Goal: Transaction & Acquisition: Subscribe to service/newsletter

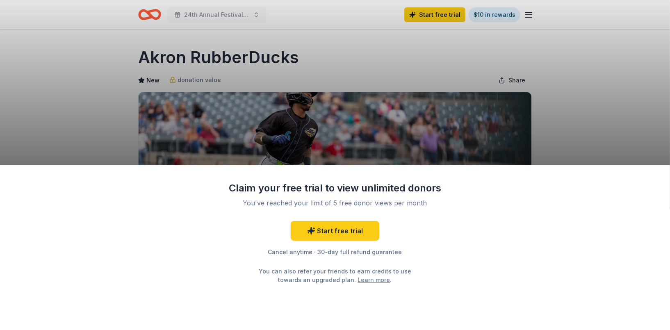
click at [581, 125] on div "Claim your free trial to view unlimited donors You've reached your limit of 5 f…" at bounding box center [335, 165] width 670 height 330
click at [335, 233] on link "Start free trial" at bounding box center [335, 231] width 89 height 20
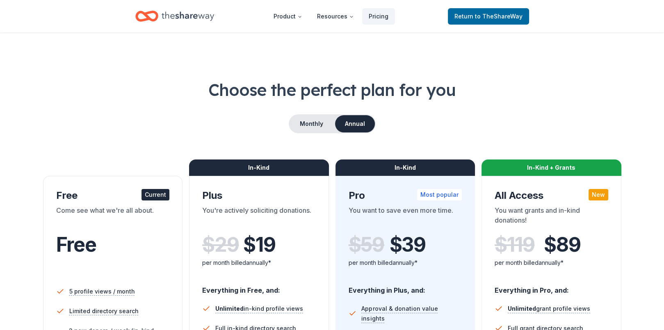
click at [177, 15] on icon "Home" at bounding box center [187, 15] width 52 height 9
click at [479, 10] on link "Return to TheShareWay" at bounding box center [488, 16] width 81 height 16
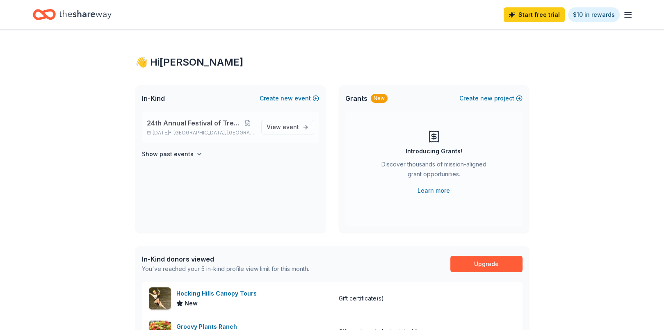
click at [189, 124] on span "24th Annual Festival of Trees Gala" at bounding box center [194, 123] width 94 height 10
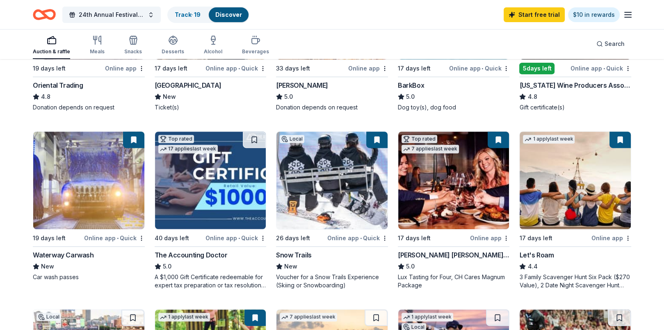
scroll to position [386, 0]
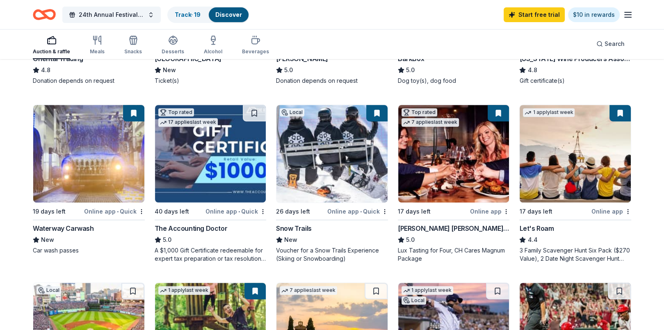
click at [437, 225] on div "Cooper's Hawk Winery and Restaurants" at bounding box center [454, 228] width 112 height 10
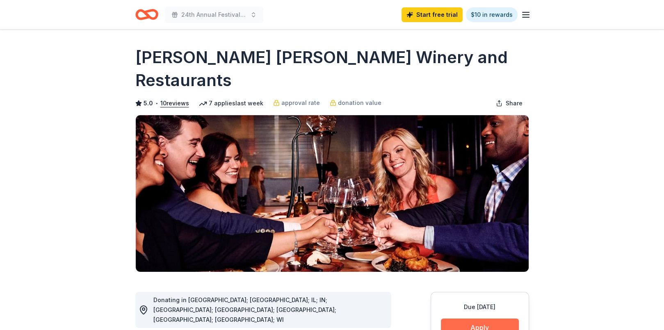
click at [484, 318] on button "Apply" at bounding box center [480, 327] width 78 height 18
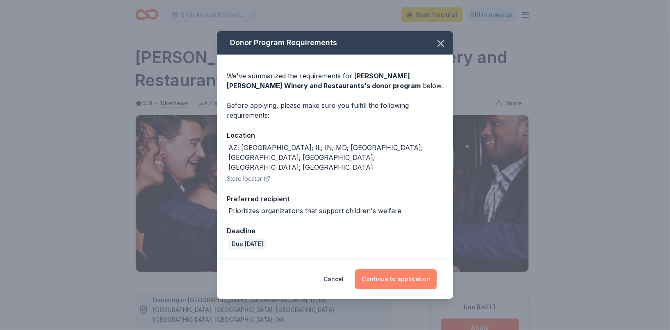
click at [388, 269] on button "Continue to application" at bounding box center [396, 279] width 82 height 20
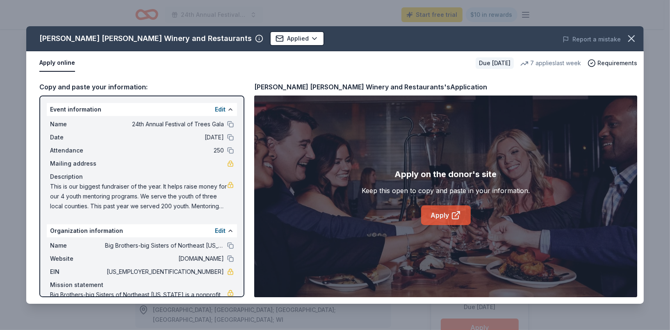
click at [448, 212] on link "Apply" at bounding box center [446, 215] width 50 height 20
click at [631, 41] on icon "button" at bounding box center [630, 38] width 11 height 11
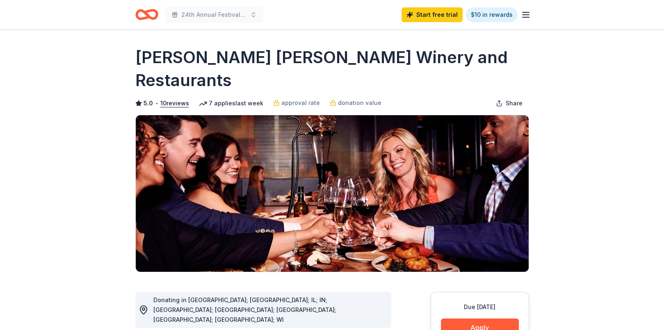
click at [150, 16] on icon "Home" at bounding box center [146, 14] width 23 height 19
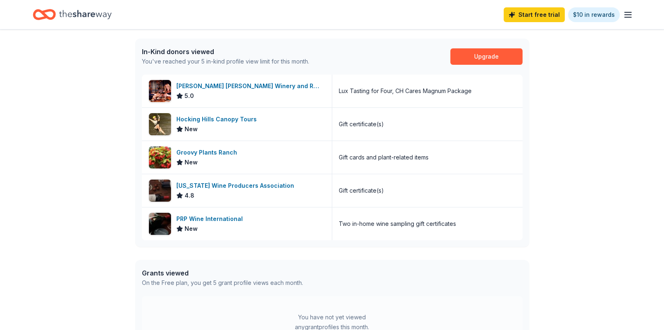
scroll to position [208, 0]
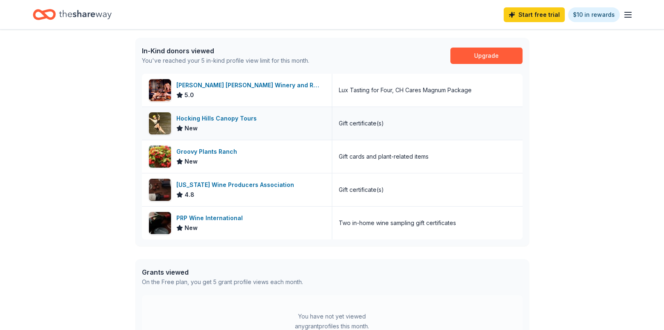
drag, startPoint x: 213, startPoint y: 114, endPoint x: 205, endPoint y: 118, distance: 8.1
click at [205, 118] on div "Hocking Hills Canopy Tours" at bounding box center [218, 119] width 84 height 10
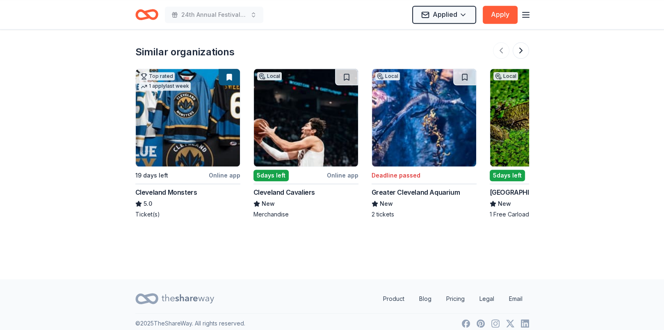
scroll to position [945, 0]
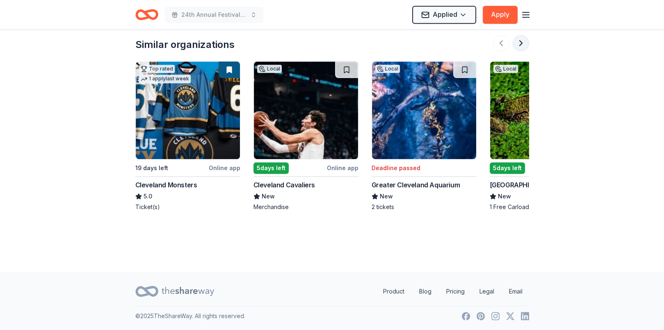
click at [519, 41] on button at bounding box center [520, 43] width 16 height 16
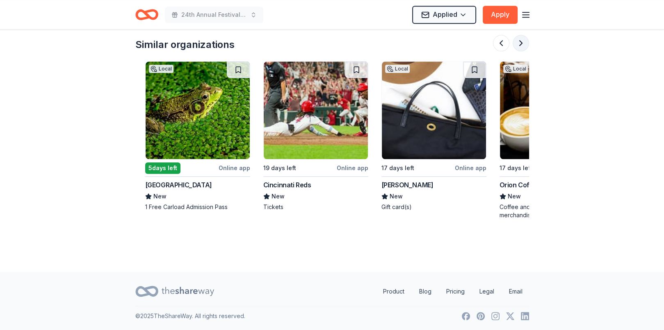
scroll to position [0, 354]
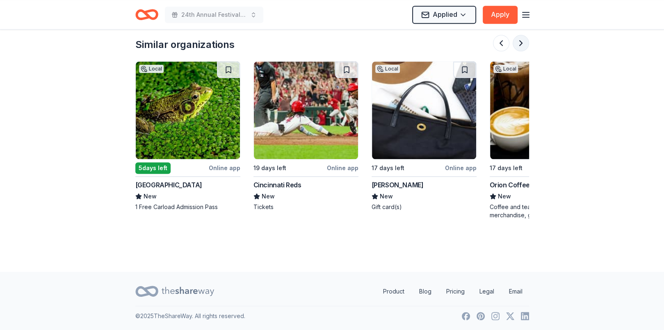
click at [519, 41] on button at bounding box center [520, 43] width 16 height 16
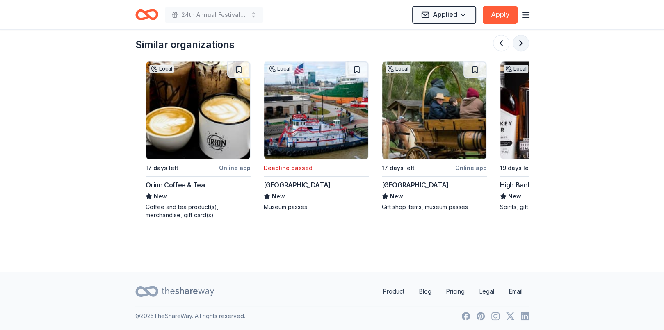
scroll to position [0, 708]
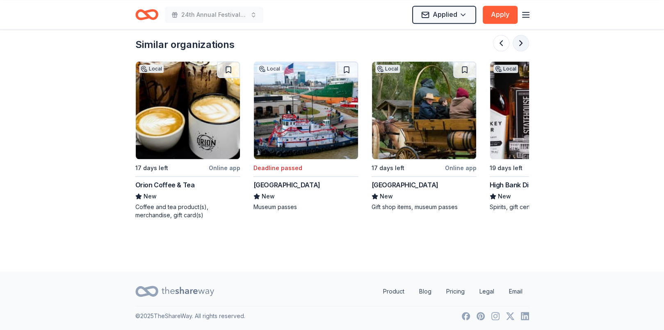
click at [519, 41] on button at bounding box center [520, 43] width 16 height 16
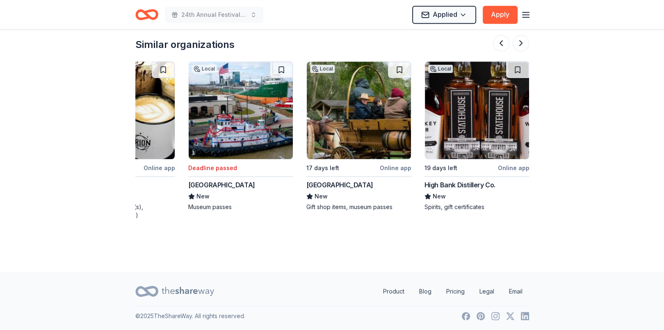
click at [463, 183] on div "High Bank Distillery Co." at bounding box center [459, 185] width 71 height 10
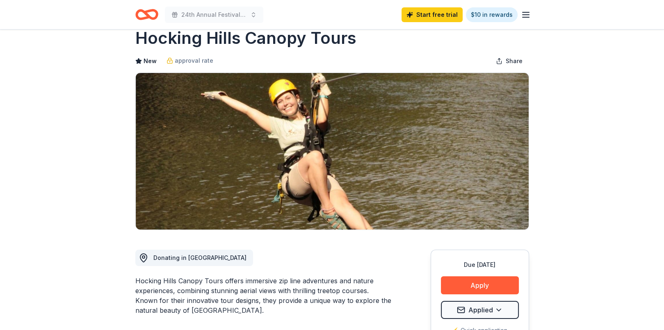
scroll to position [0, 0]
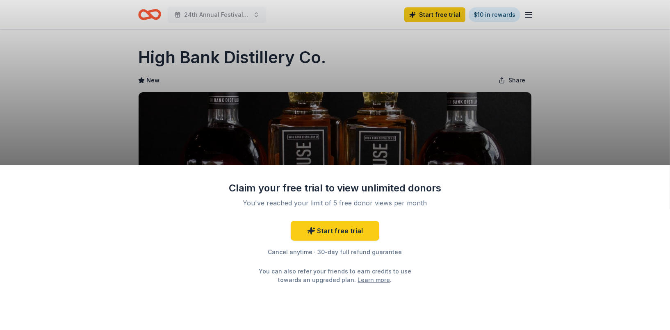
click at [559, 112] on div "Claim your free trial to view unlimited donors You've reached your limit of 5 f…" at bounding box center [335, 165] width 670 height 330
click at [637, 62] on div "Claim your free trial to view unlimited donors You've reached your limit of 5 f…" at bounding box center [335, 165] width 670 height 330
click at [594, 117] on div "Claim your free trial to view unlimited donors You've reached your limit of 5 f…" at bounding box center [335, 165] width 670 height 330
click at [340, 234] on link "Start free trial" at bounding box center [335, 231] width 89 height 20
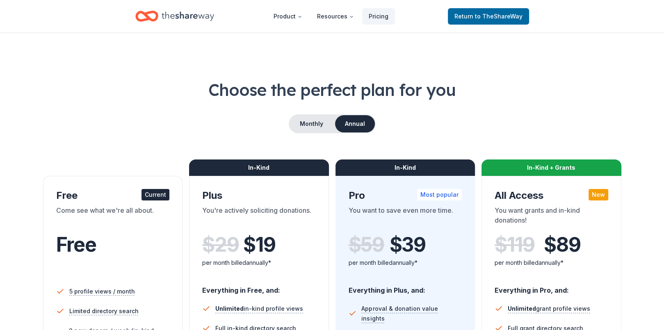
click at [338, 232] on div "In-Kind Pro Most popular You want to save even more time. $ 59 $ 39 per month b…" at bounding box center [405, 327] width 140 height 303
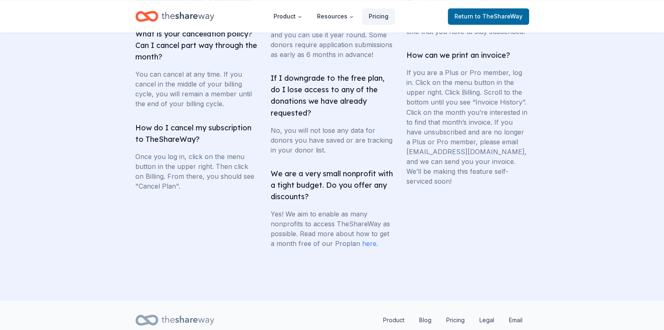
scroll to position [1578, 0]
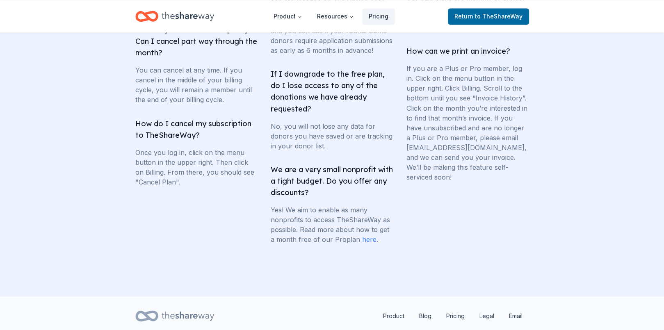
click at [365, 243] on link "here" at bounding box center [369, 239] width 14 height 8
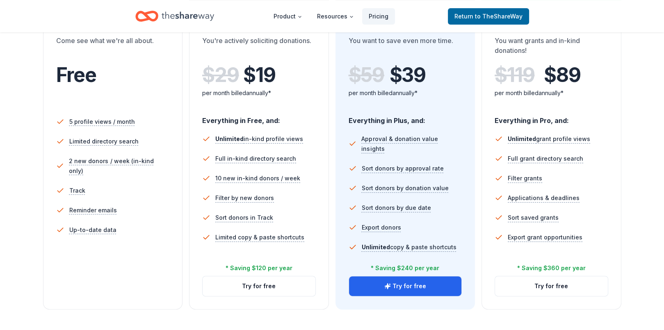
scroll to position [174, 0]
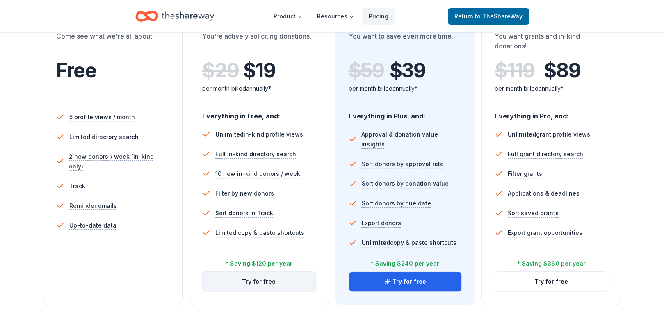
click at [256, 281] on button "Try for free" at bounding box center [258, 282] width 113 height 20
